Goal: Task Accomplishment & Management: Manage account settings

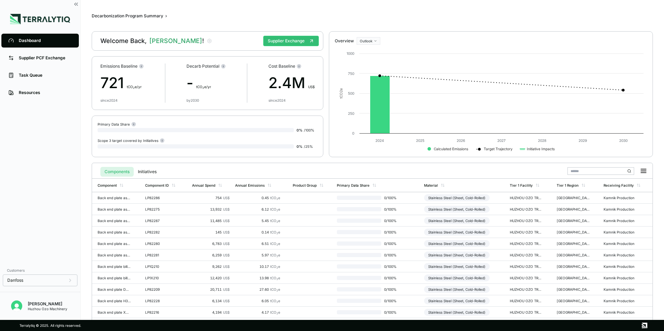
click at [42, 307] on div "Huzhou Ozo Machinery" at bounding box center [48, 309] width 40 height 4
click at [20, 306] on img "Open user button" at bounding box center [16, 306] width 11 height 11
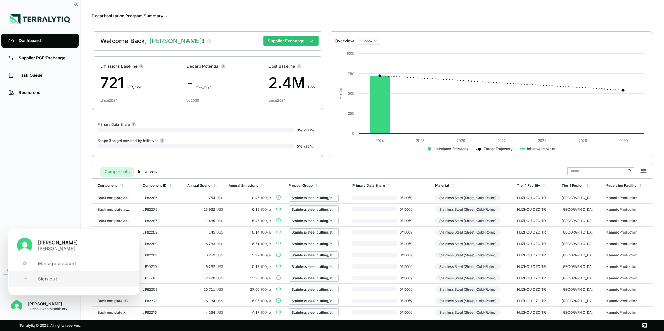
click at [47, 277] on span "Sign out" at bounding box center [47, 279] width 19 height 6
